Goal: Task Accomplishment & Management: Manage account settings

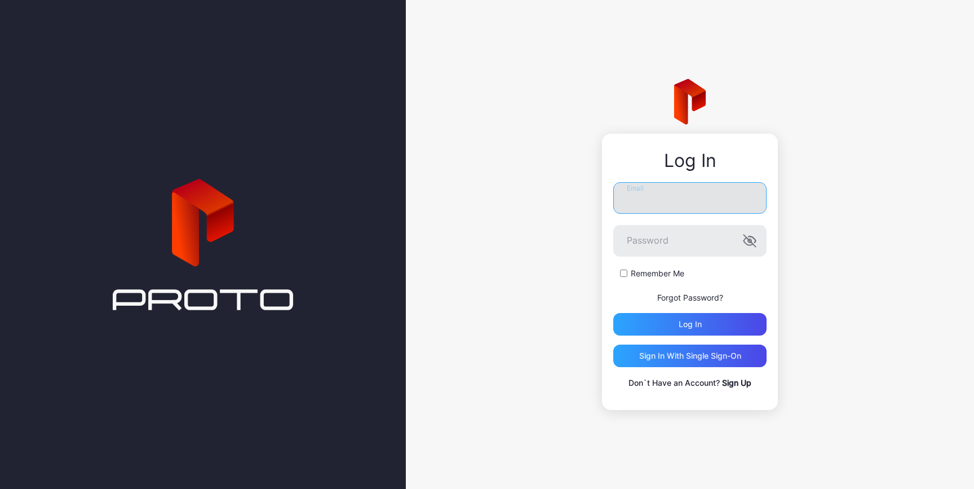
click at [638, 199] on input "Email" at bounding box center [689, 198] width 153 height 32
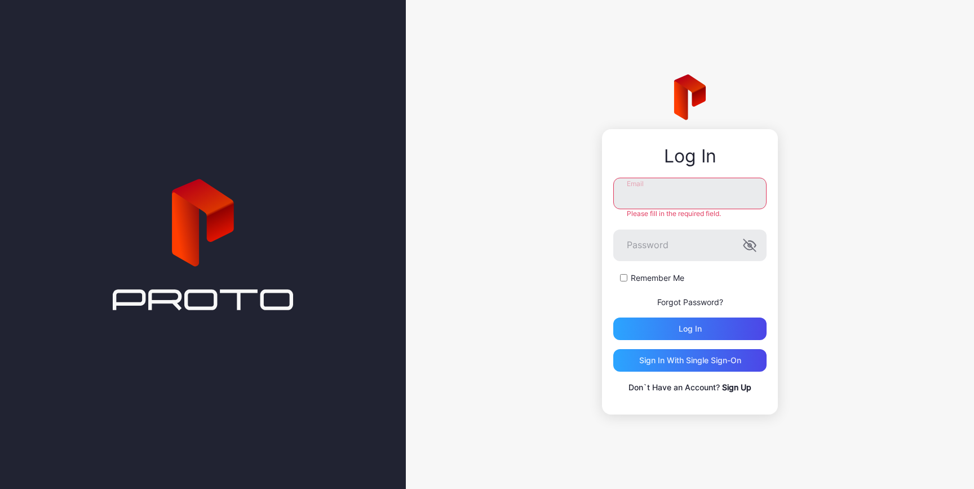
type input "**********"
click at [662, 320] on div "Log in" at bounding box center [689, 328] width 153 height 23
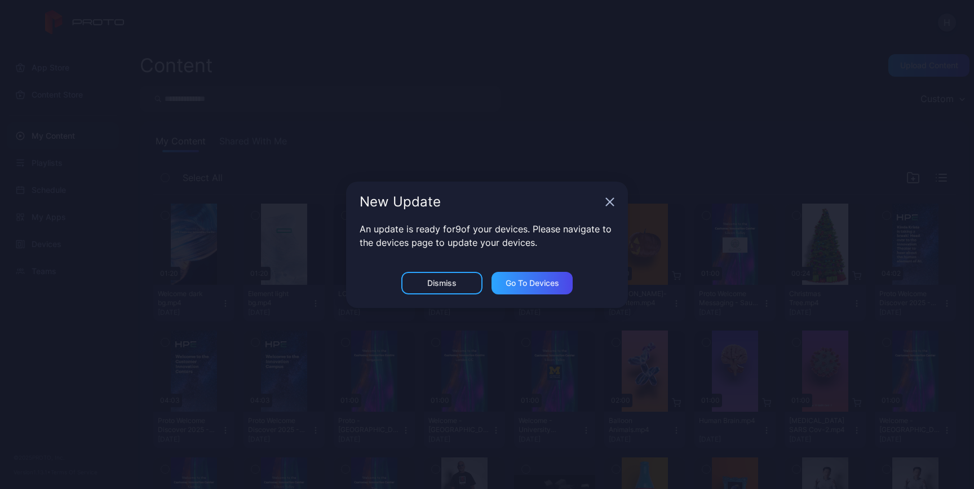
click at [609, 206] on icon "button" at bounding box center [610, 201] width 9 height 9
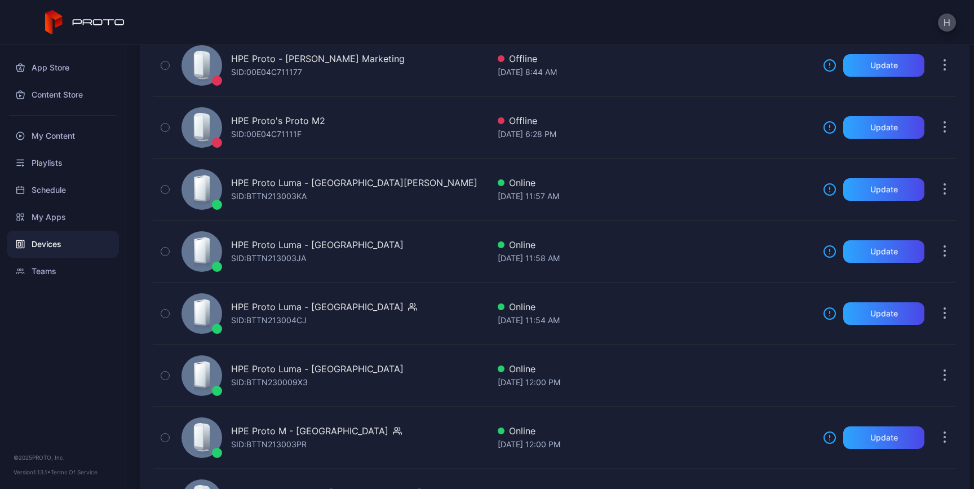
scroll to position [408, 0]
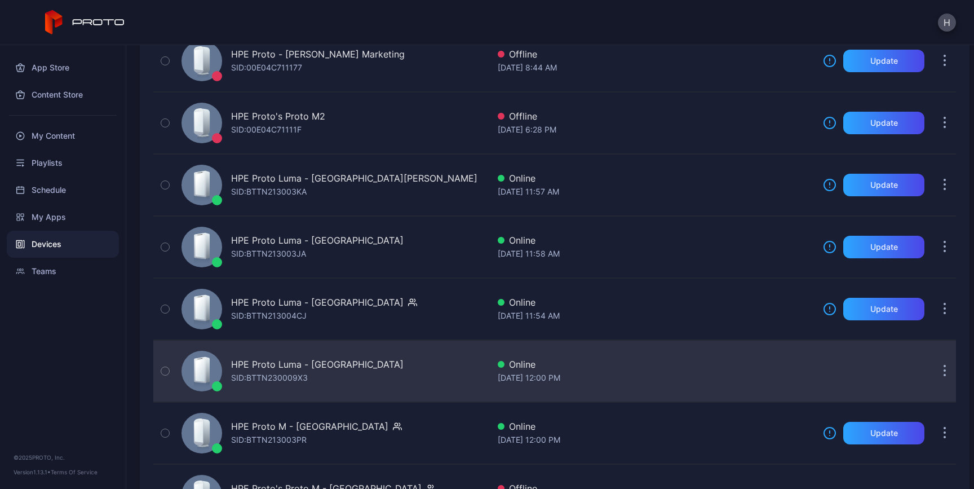
click at [434, 366] on div "HPE Proto Luma - [GEOGRAPHIC_DATA] SID: BTTN230009X3" at bounding box center [333, 371] width 312 height 56
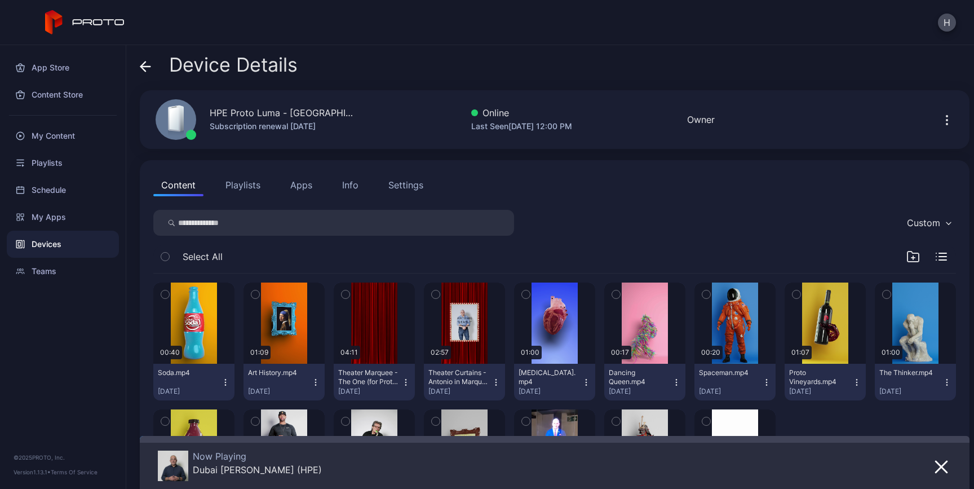
click at [940, 119] on icon "button" at bounding box center [947, 120] width 14 height 14
click at [406, 187] on div "Settings" at bounding box center [405, 185] width 35 height 14
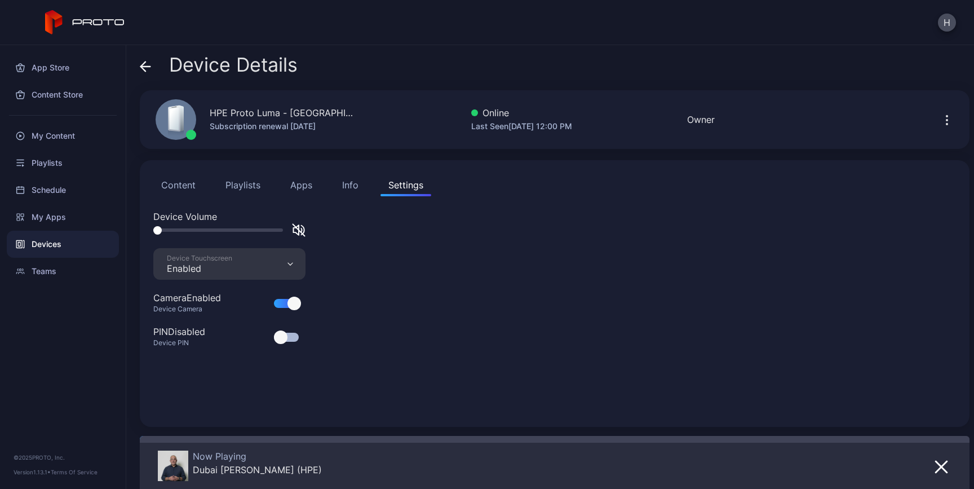
click at [350, 183] on div "Info" at bounding box center [350, 185] width 16 height 14
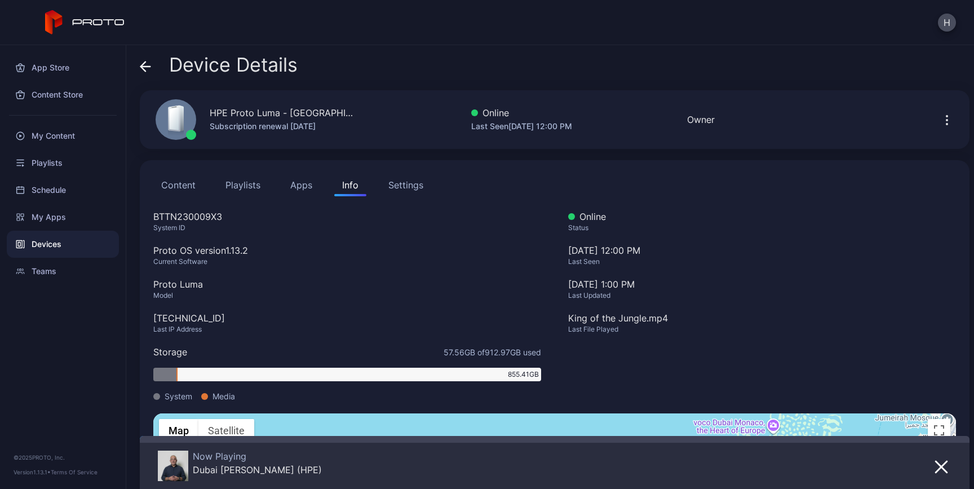
click at [300, 189] on button "Apps" at bounding box center [301, 185] width 38 height 23
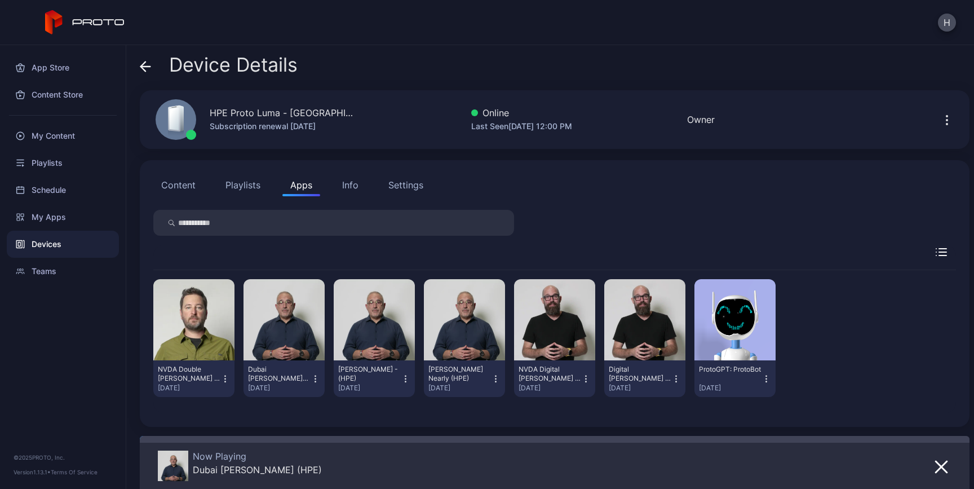
click at [940, 115] on icon "button" at bounding box center [947, 120] width 14 height 14
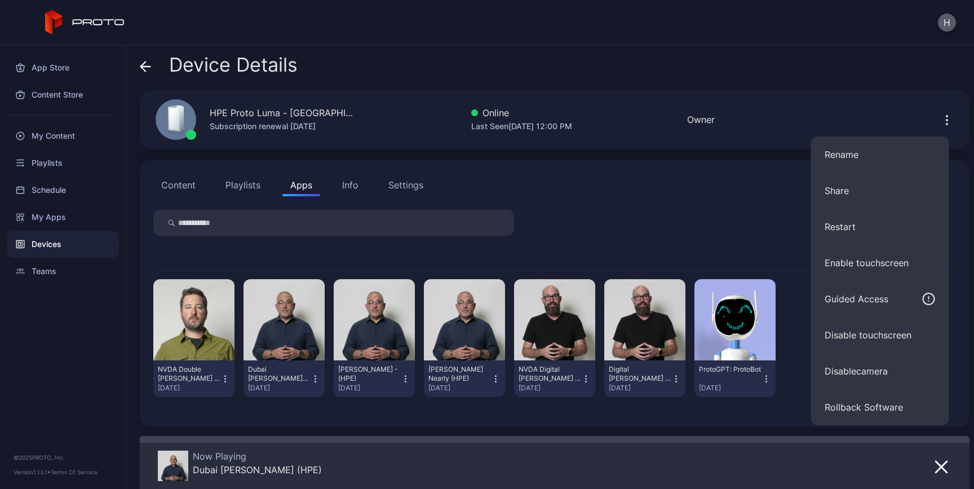
click at [943, 23] on button "H" at bounding box center [947, 23] width 18 height 18
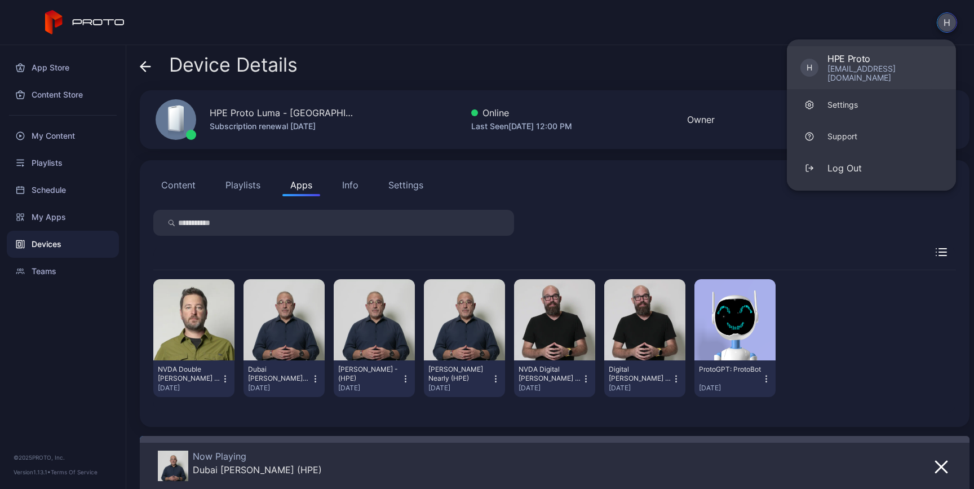
click at [859, 68] on div "[EMAIL_ADDRESS][DOMAIN_NAME]" at bounding box center [885, 73] width 115 height 18
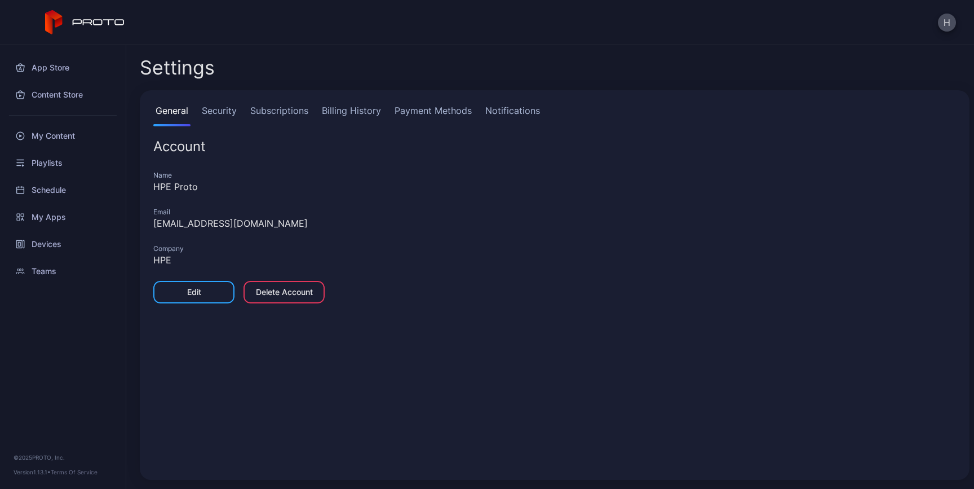
click at [286, 113] on link "Subscriptions" at bounding box center [279, 115] width 63 height 23
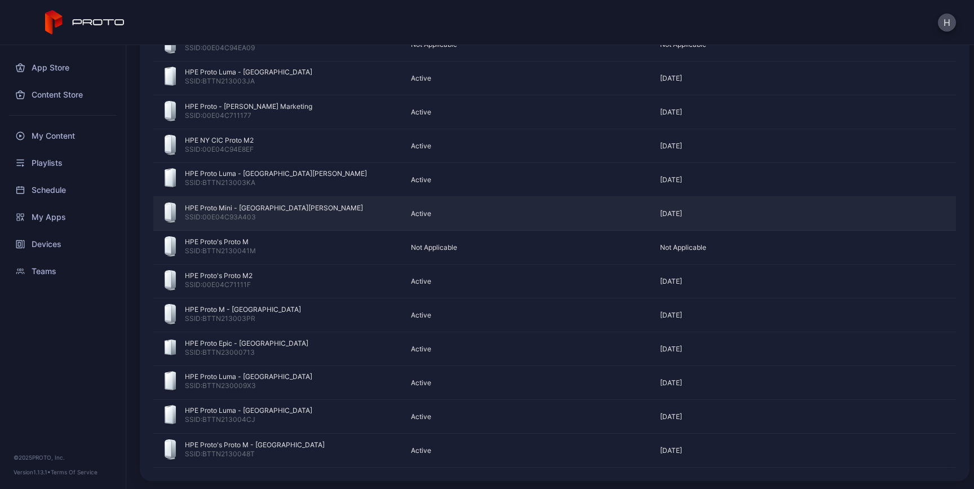
scroll to position [139, 0]
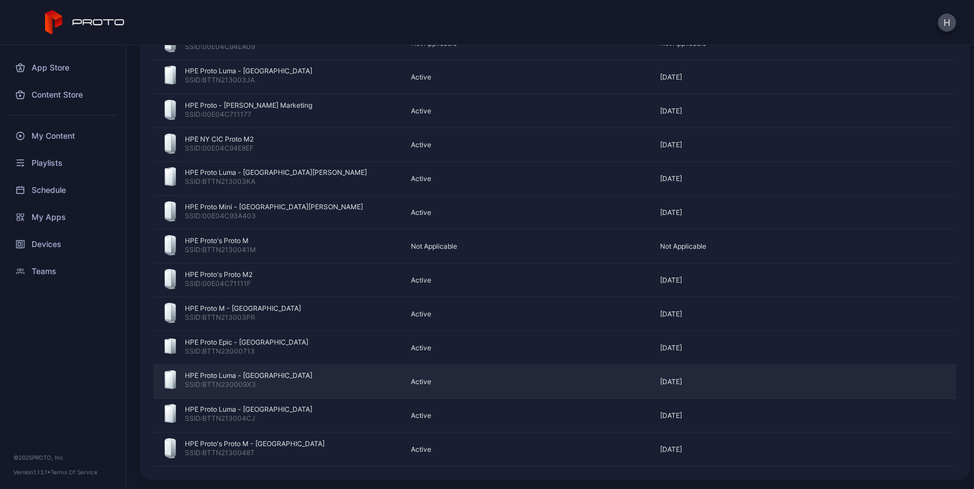
click at [298, 377] on div "HPE Proto Luma - [GEOGRAPHIC_DATA] SSID: BTTN230009X3" at bounding box center [278, 381] width 226 height 23
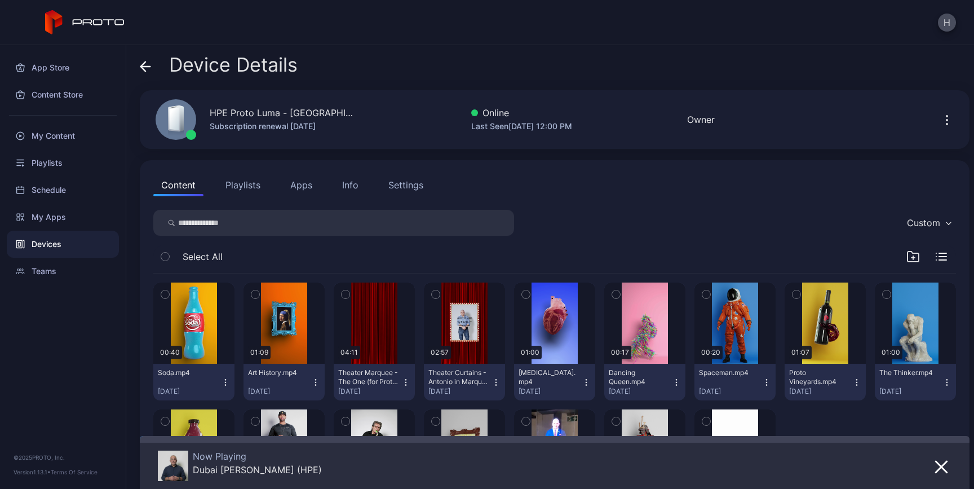
click at [144, 67] on icon at bounding box center [146, 67] width 10 height 0
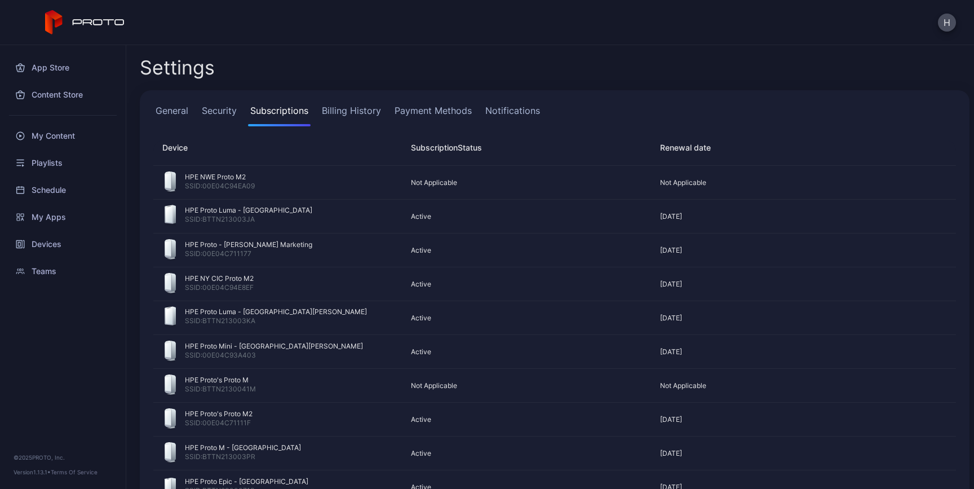
click at [426, 113] on link "Payment Methods" at bounding box center [433, 115] width 82 height 23
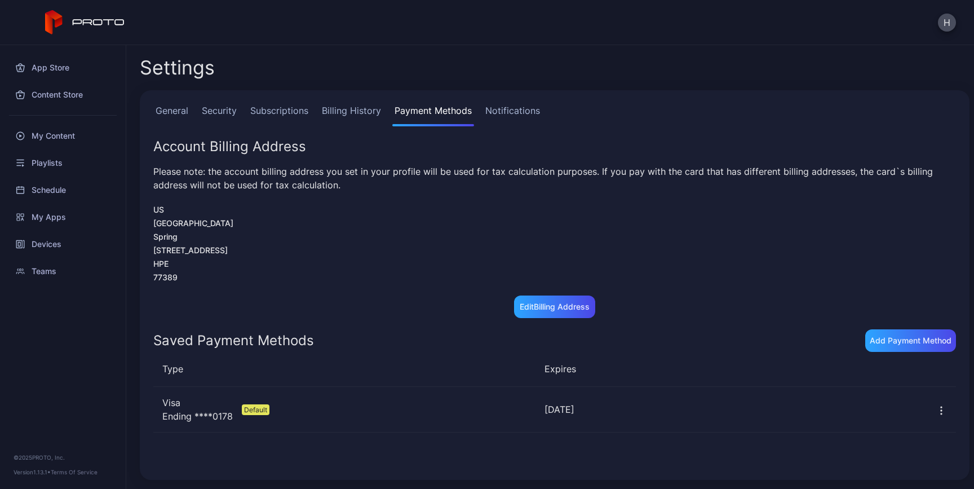
click at [284, 110] on link "Subscriptions" at bounding box center [279, 115] width 63 height 23
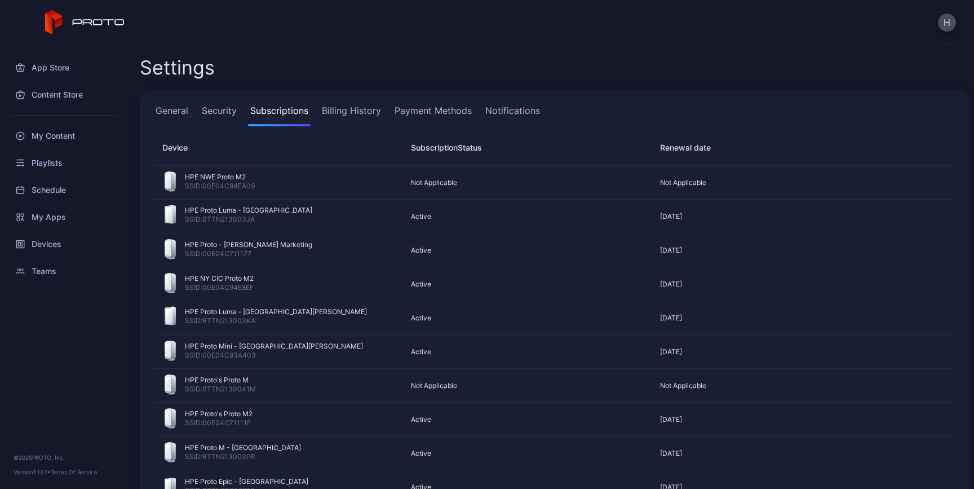
click at [176, 116] on link "General" at bounding box center [171, 115] width 37 height 23
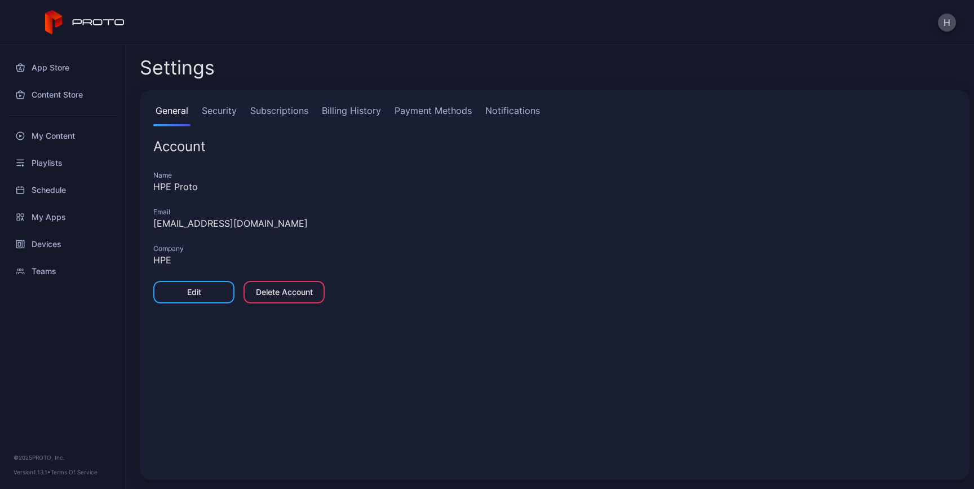
click at [215, 111] on link "Security" at bounding box center [219, 115] width 39 height 23
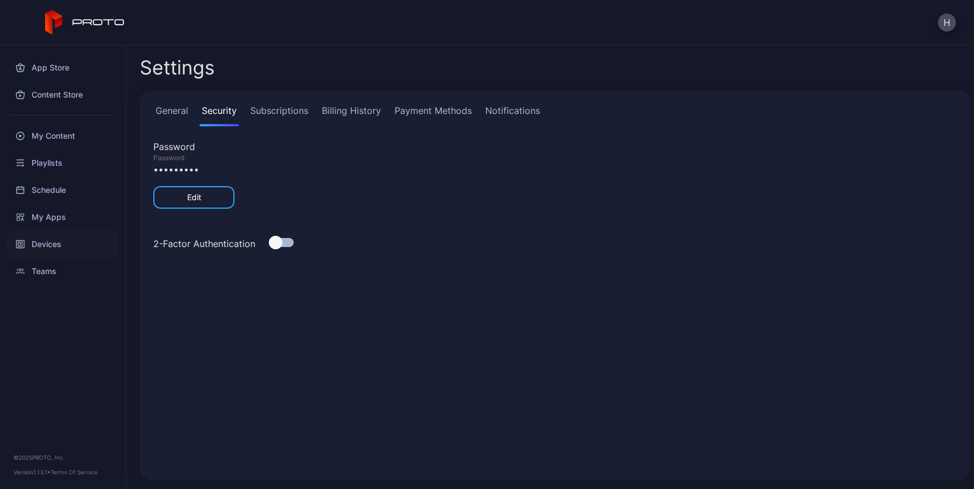
click at [33, 246] on div "Devices" at bounding box center [63, 244] width 112 height 27
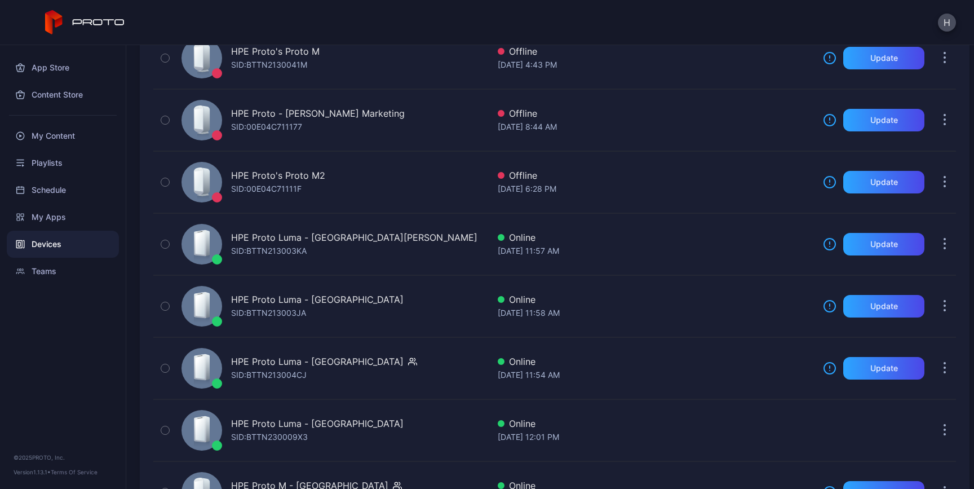
scroll to position [375, 0]
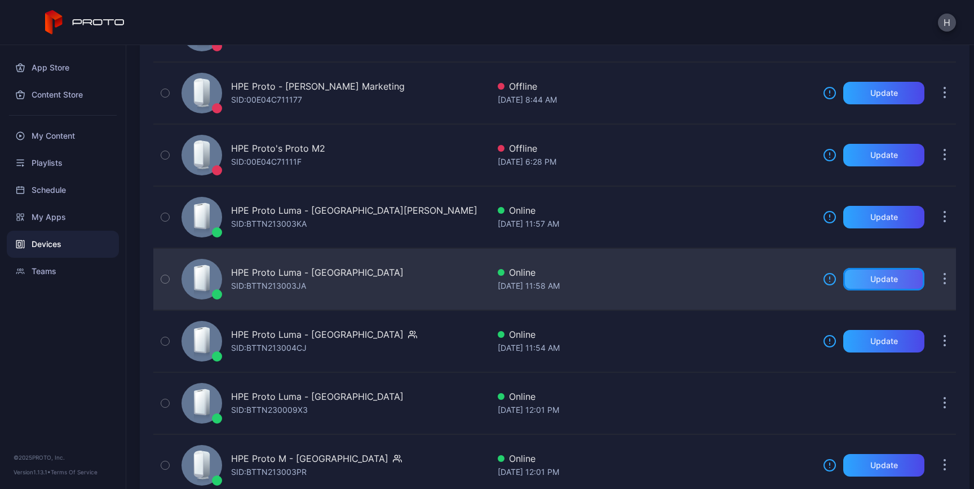
click at [846, 280] on div "Update" at bounding box center [883, 279] width 81 height 23
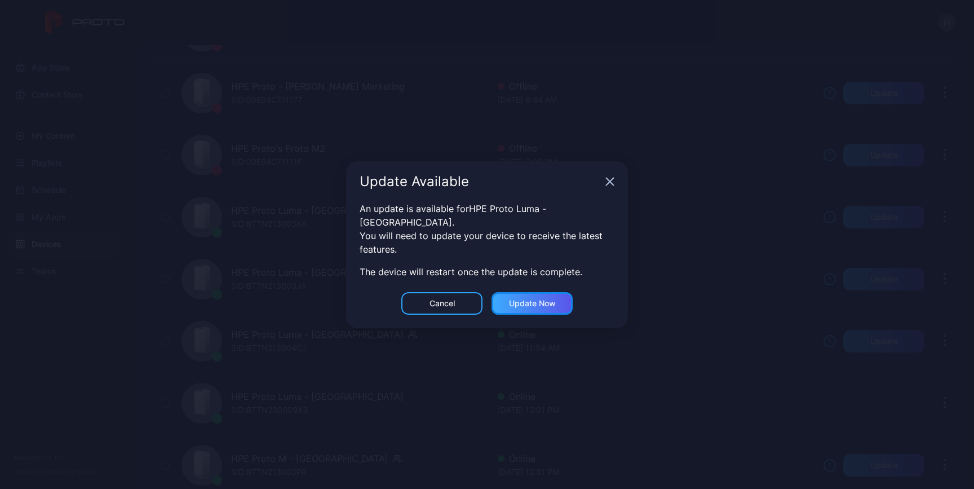
click at [557, 298] on div "Update now" at bounding box center [532, 303] width 81 height 23
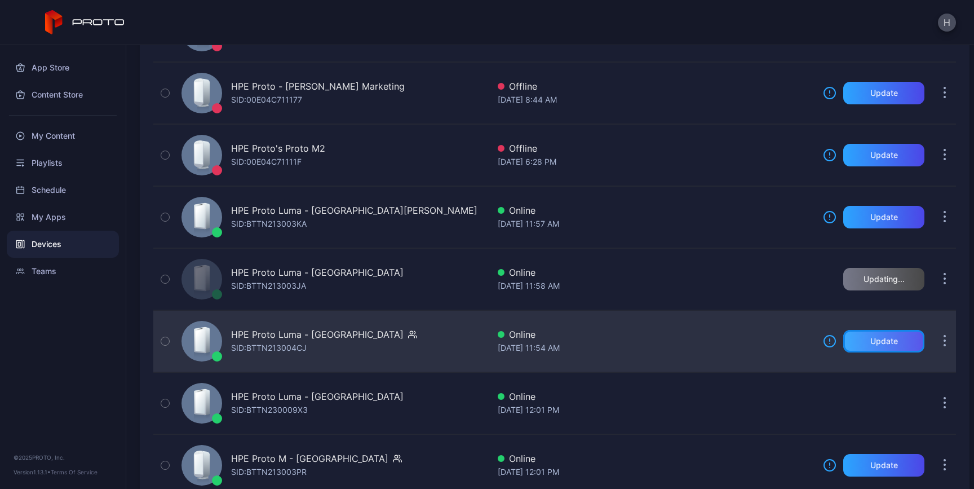
click at [866, 347] on div "Update" at bounding box center [883, 341] width 81 height 23
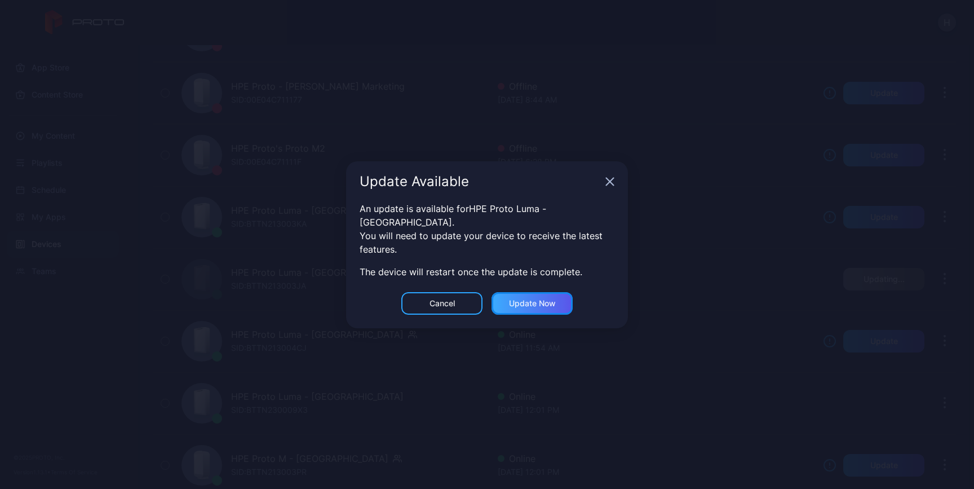
click at [542, 300] on div "Update now" at bounding box center [532, 303] width 47 height 9
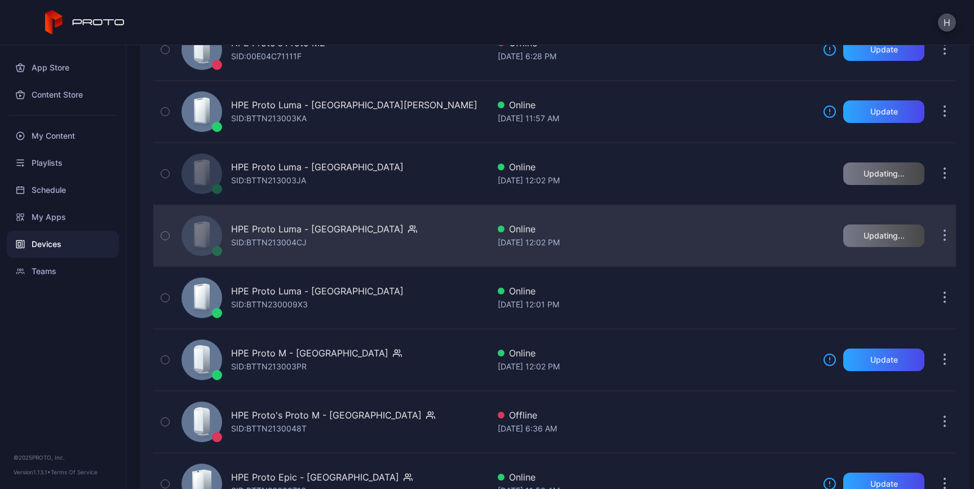
scroll to position [482, 0]
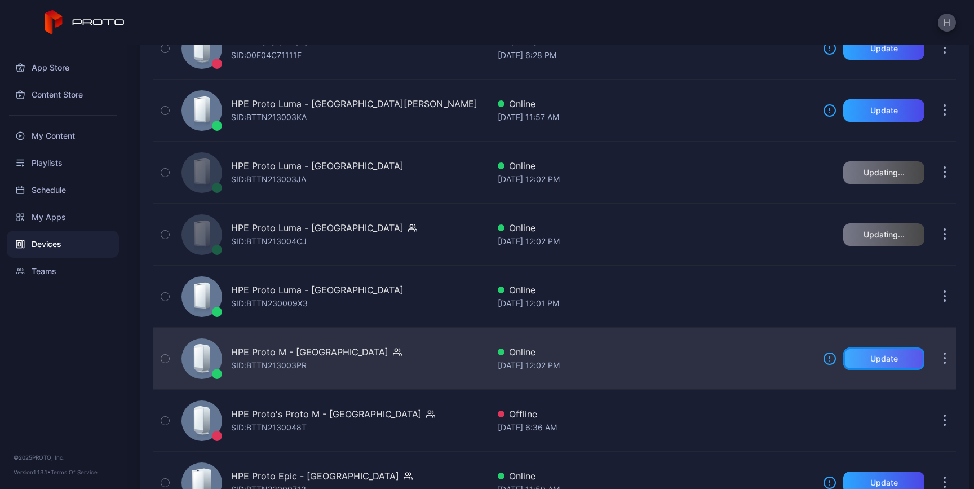
click at [877, 357] on div "Update" at bounding box center [884, 358] width 28 height 9
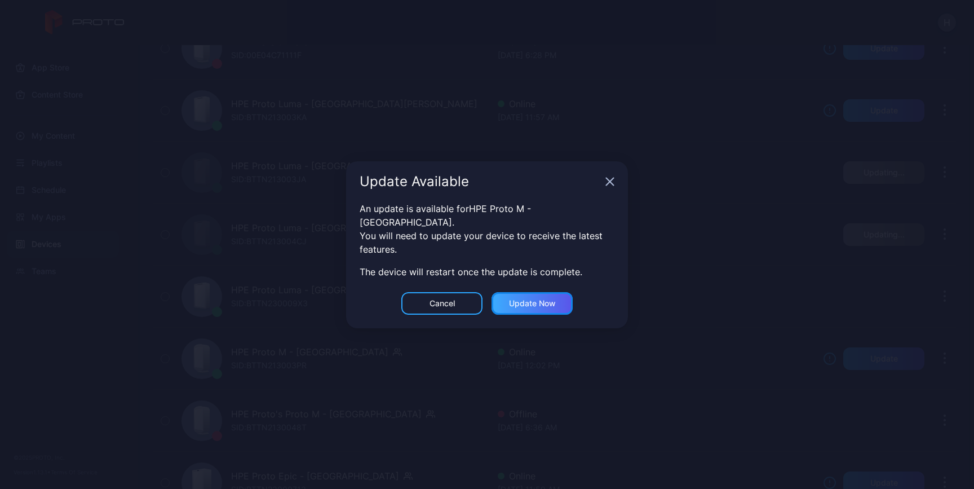
click at [559, 298] on div "Update now" at bounding box center [532, 303] width 81 height 23
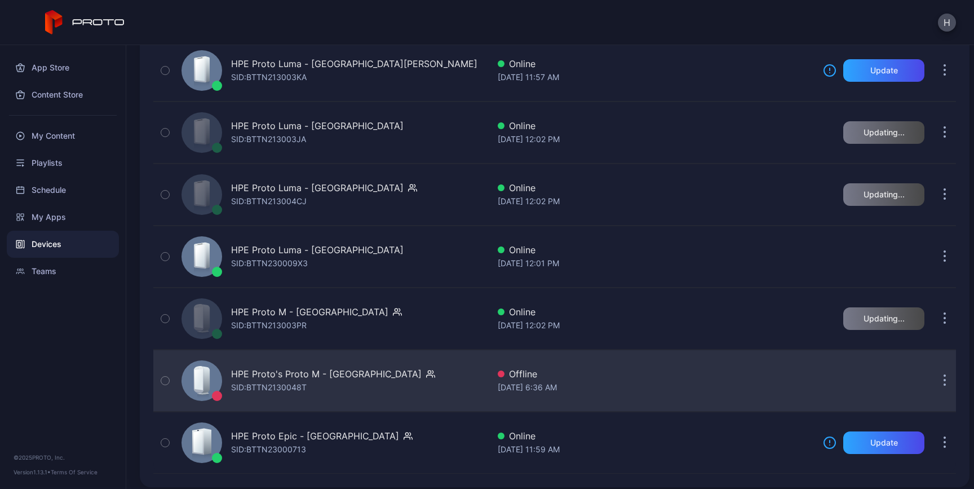
scroll to position [529, 0]
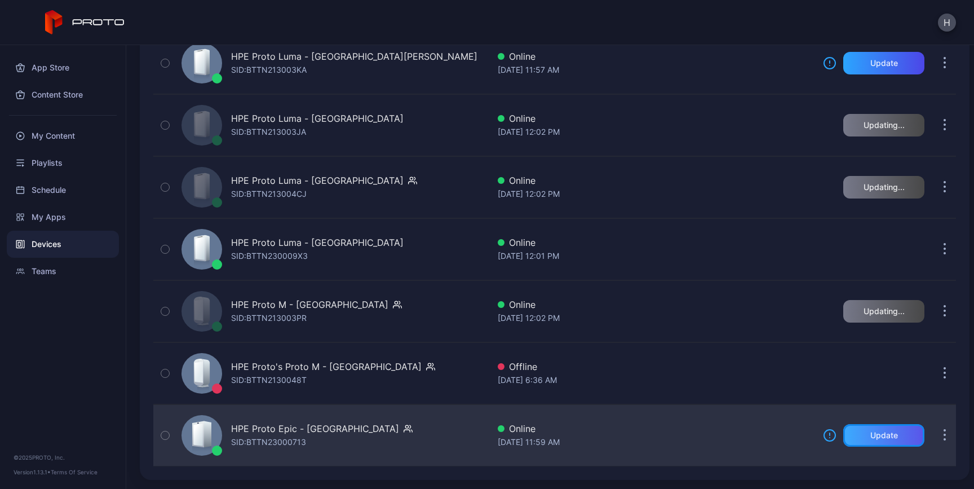
click at [851, 434] on div "Update" at bounding box center [883, 435] width 81 height 23
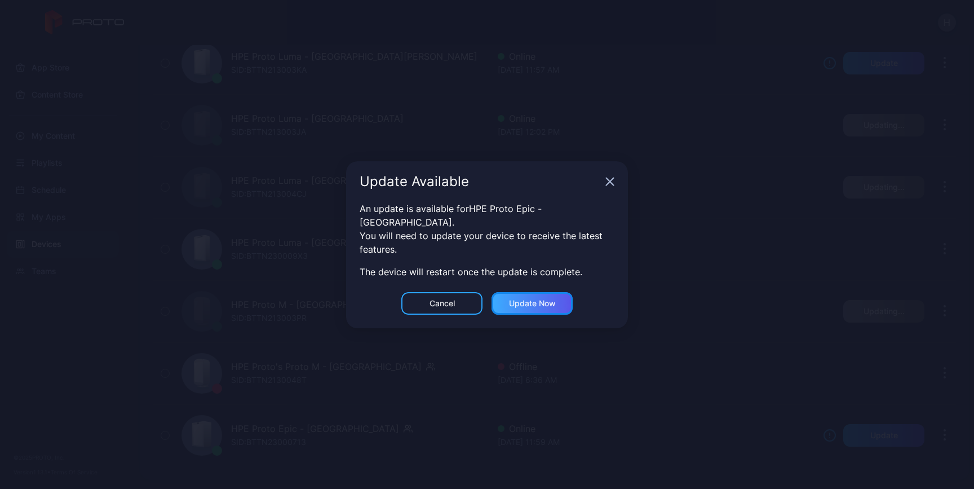
click at [524, 299] on div "Update now" at bounding box center [532, 303] width 47 height 9
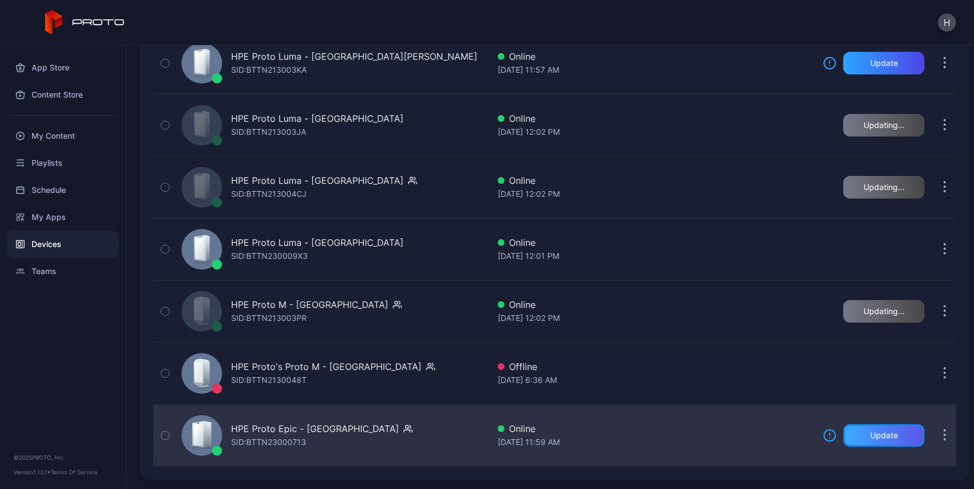
click at [870, 437] on div "Update" at bounding box center [884, 435] width 28 height 9
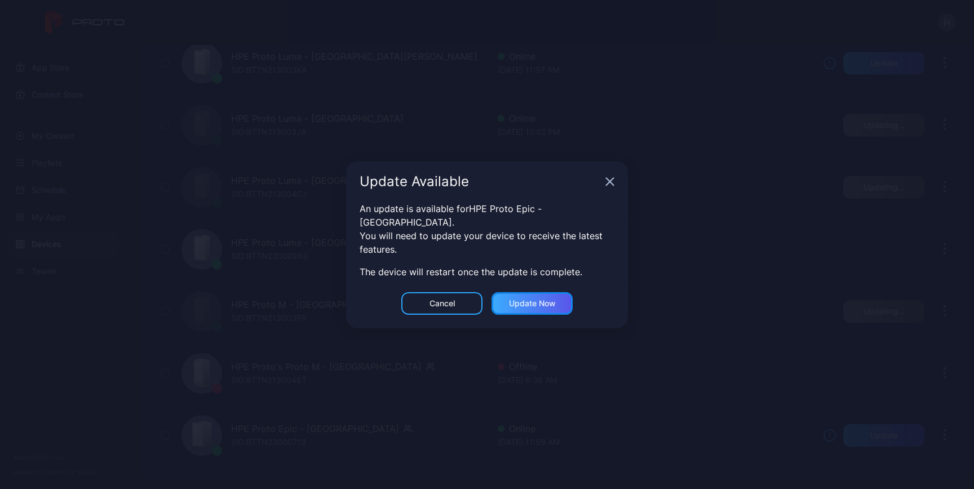
click at [547, 299] on div "Update now" at bounding box center [532, 303] width 47 height 9
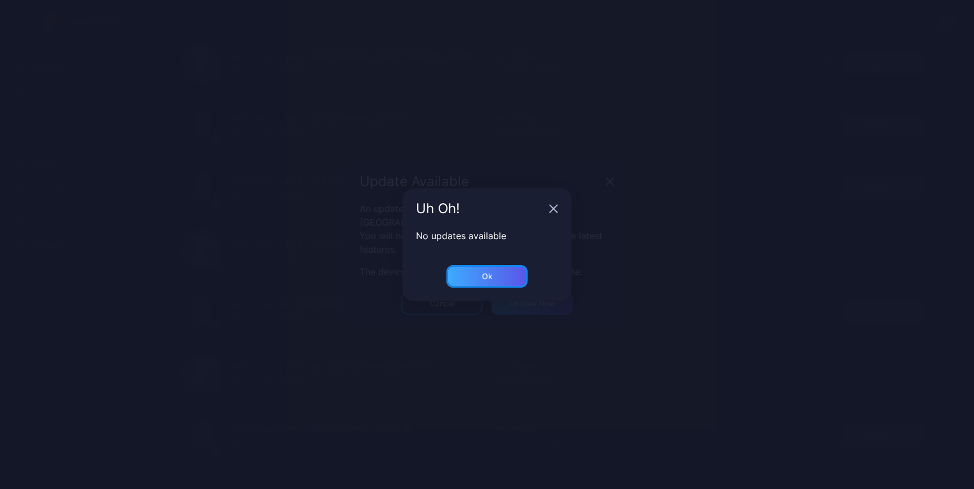
click at [509, 277] on div "Ok" at bounding box center [487, 276] width 81 height 23
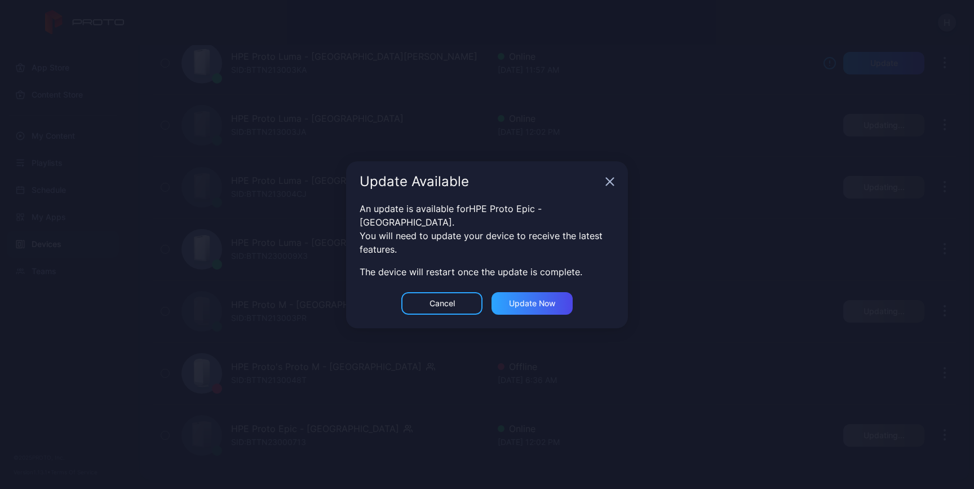
click at [610, 186] on icon "button" at bounding box center [610, 181] width 9 height 9
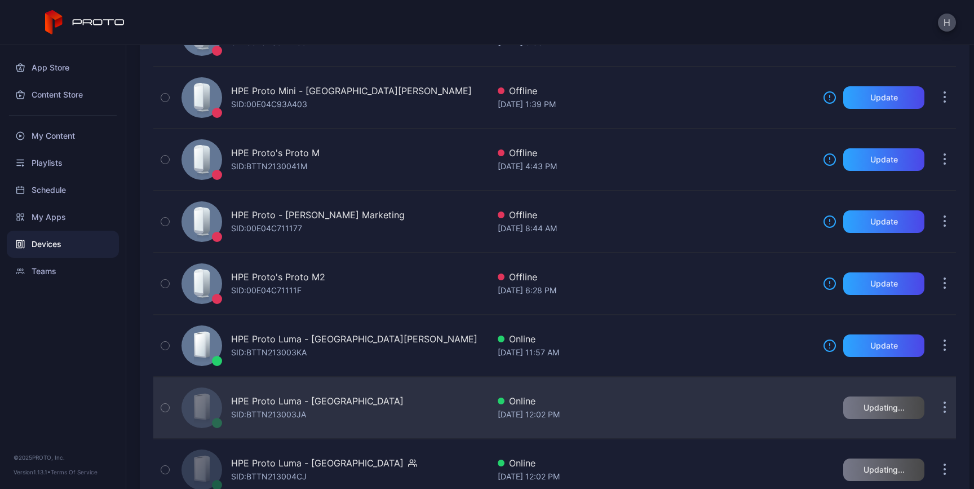
scroll to position [307, 0]
